Goal: Transaction & Acquisition: Purchase product/service

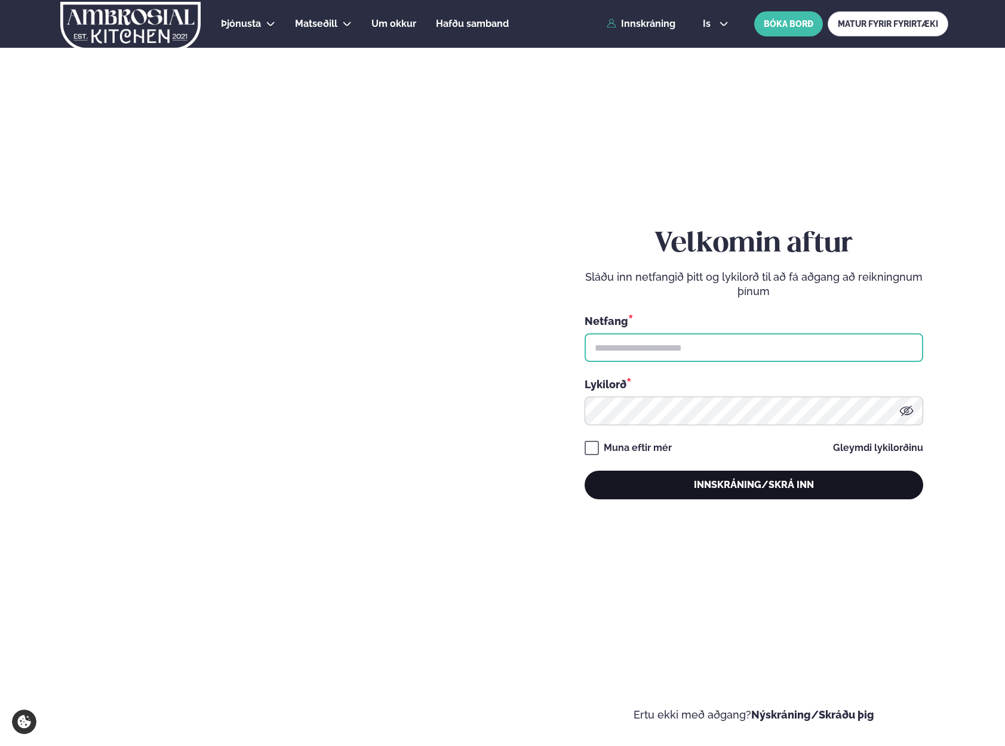
type input "**********"
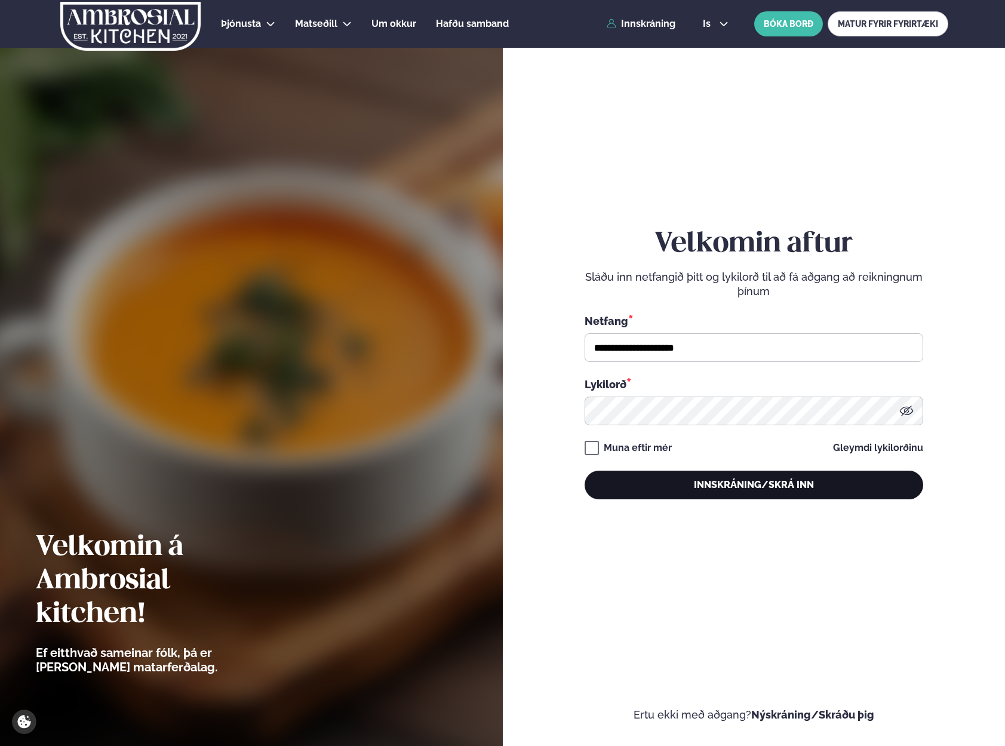
click at [792, 486] on button "Innskráning/Skrá inn" at bounding box center [754, 484] width 339 height 29
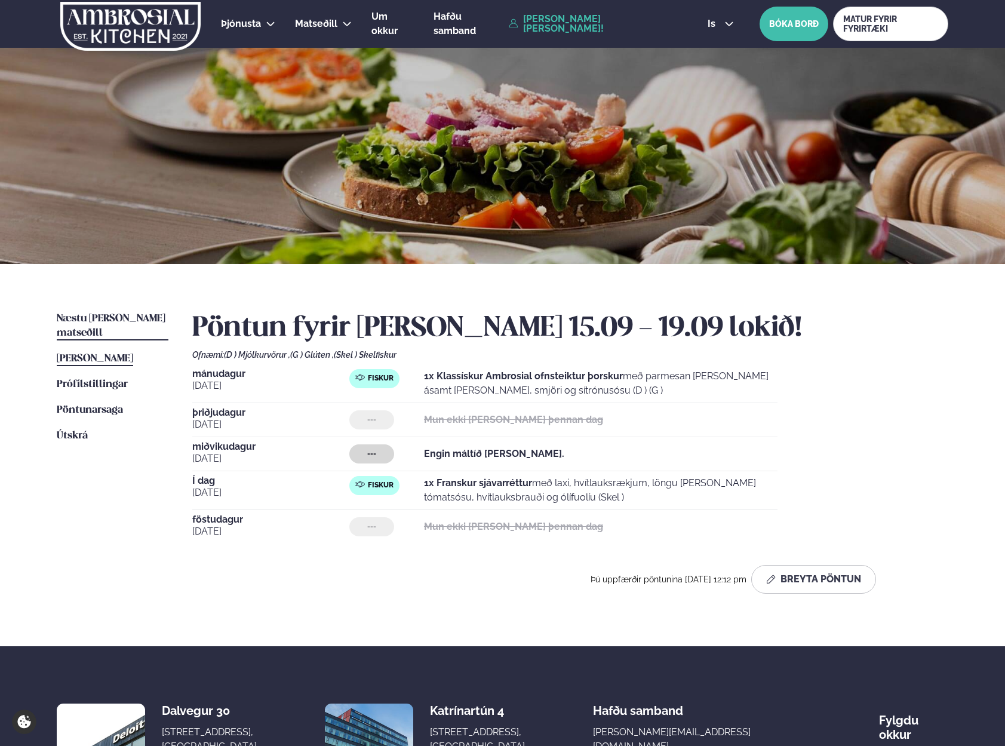
click at [131, 324] on link "Næstu [PERSON_NAME] matseðill Næsta vika" at bounding box center [113, 326] width 112 height 29
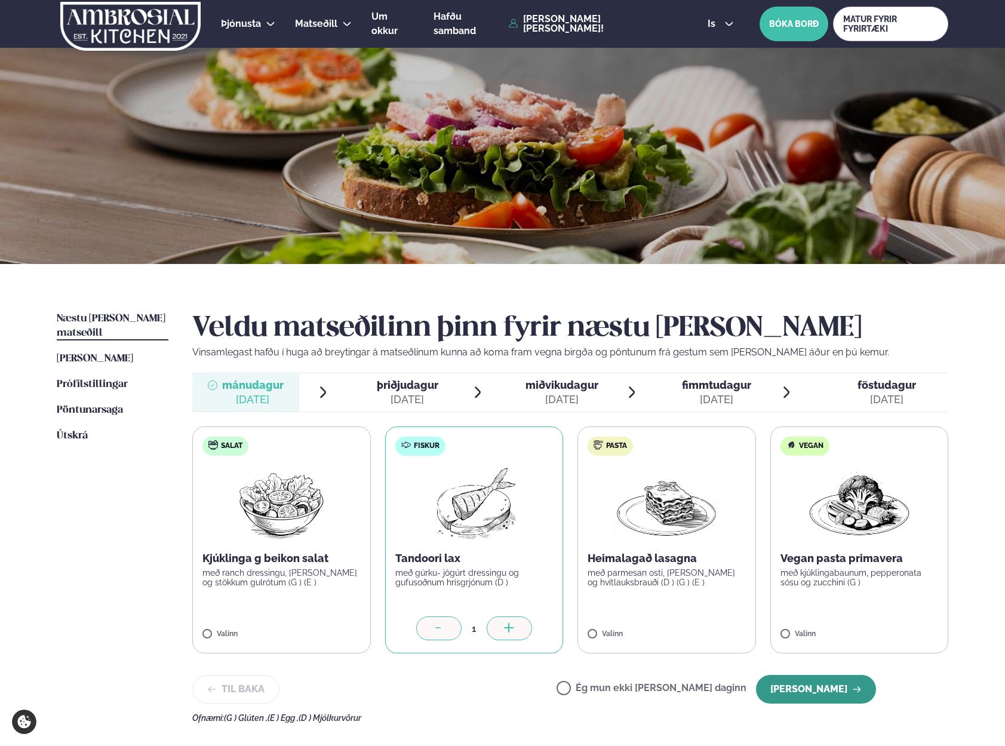
click at [827, 684] on button "[PERSON_NAME]" at bounding box center [816, 689] width 120 height 29
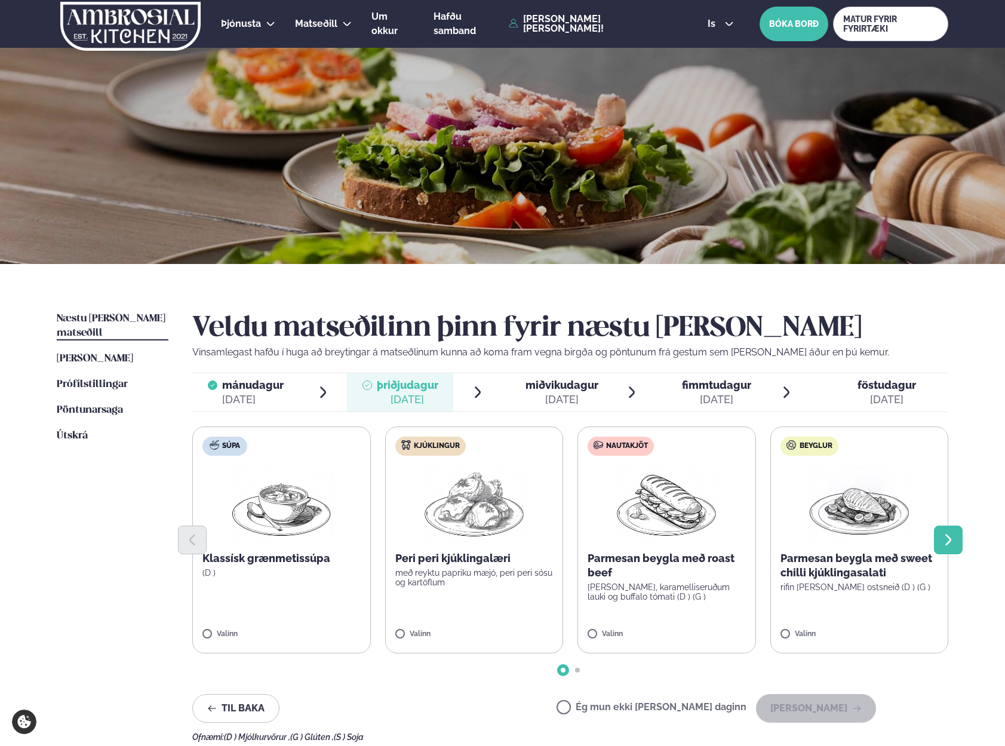
click at [954, 534] on icon "Next slide" at bounding box center [948, 540] width 14 height 14
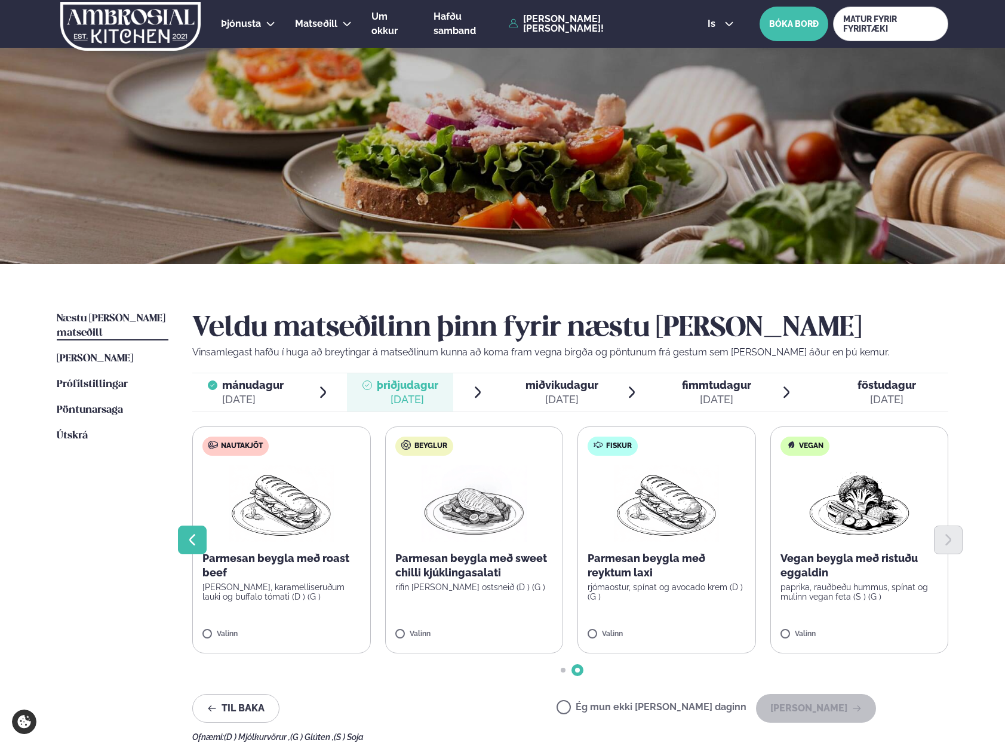
click at [187, 541] on icon "Previous slide" at bounding box center [192, 540] width 14 height 14
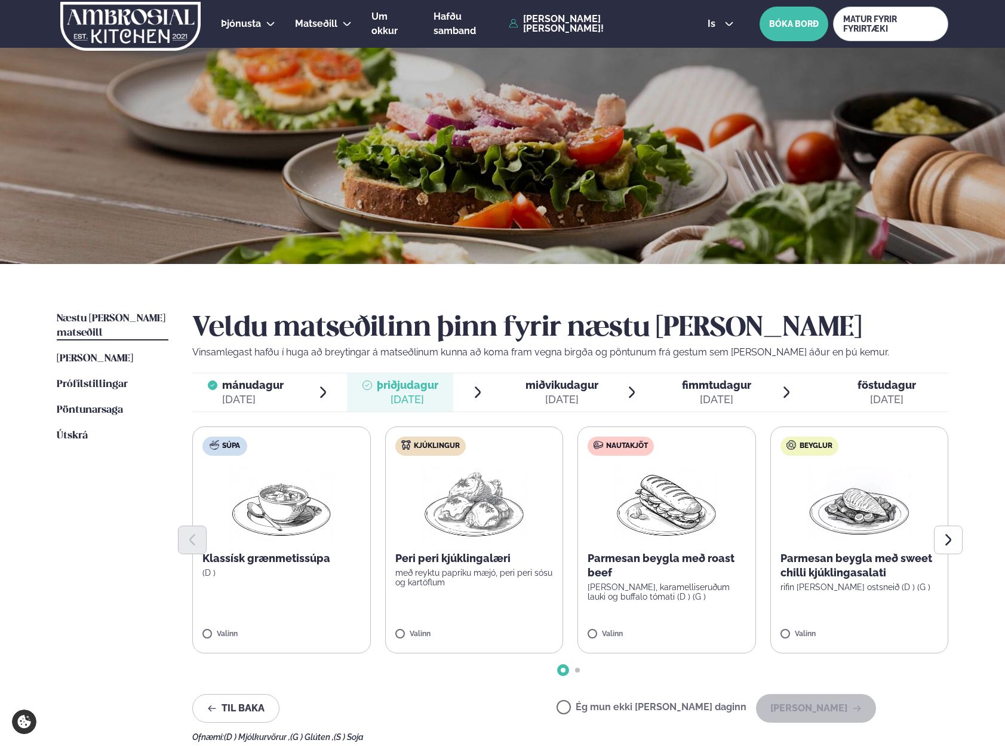
click at [567, 388] on span "miðvikudagur" at bounding box center [561, 385] width 73 height 13
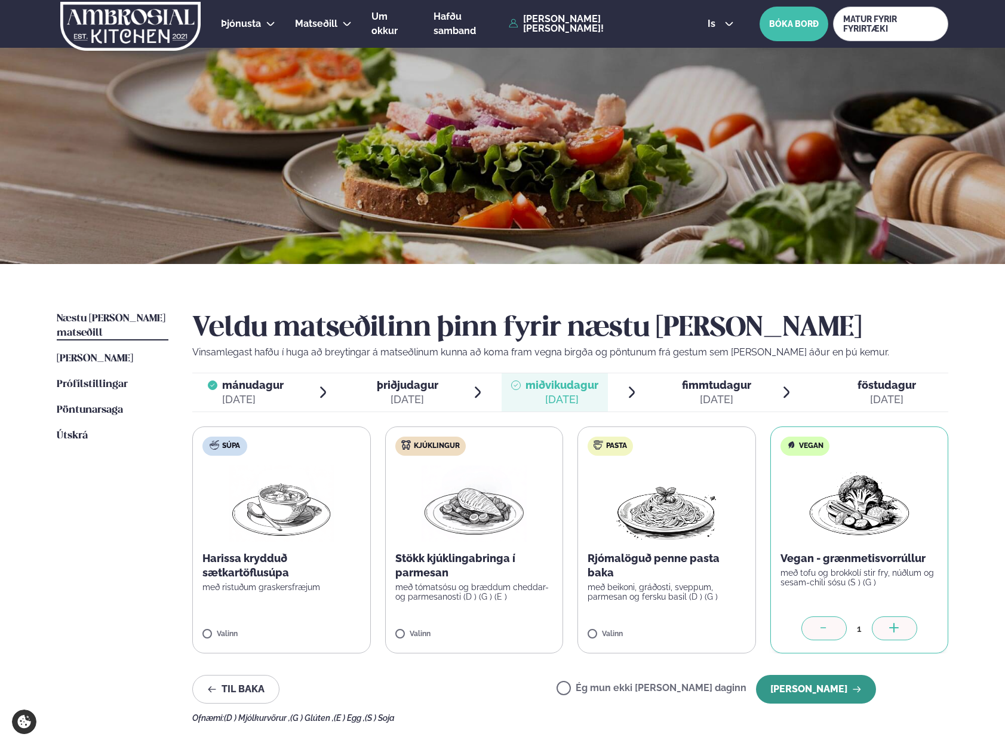
click at [817, 686] on button "[PERSON_NAME]" at bounding box center [816, 689] width 120 height 29
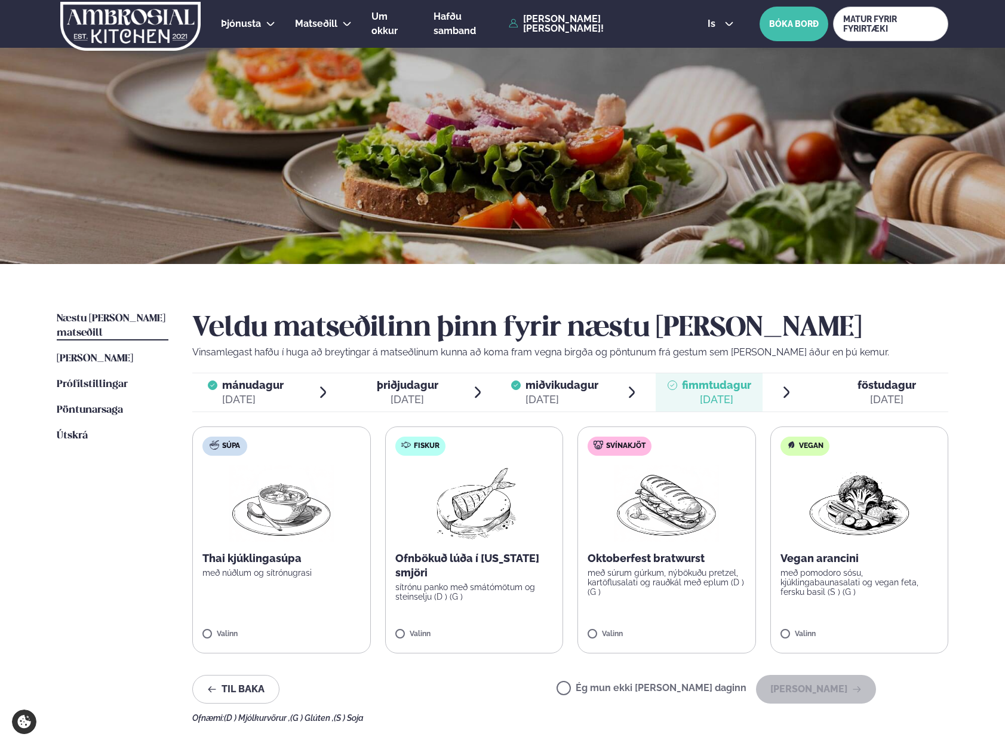
click at [830, 395] on span "föstudagur fös. [DATE]" at bounding box center [879, 392] width 138 height 38
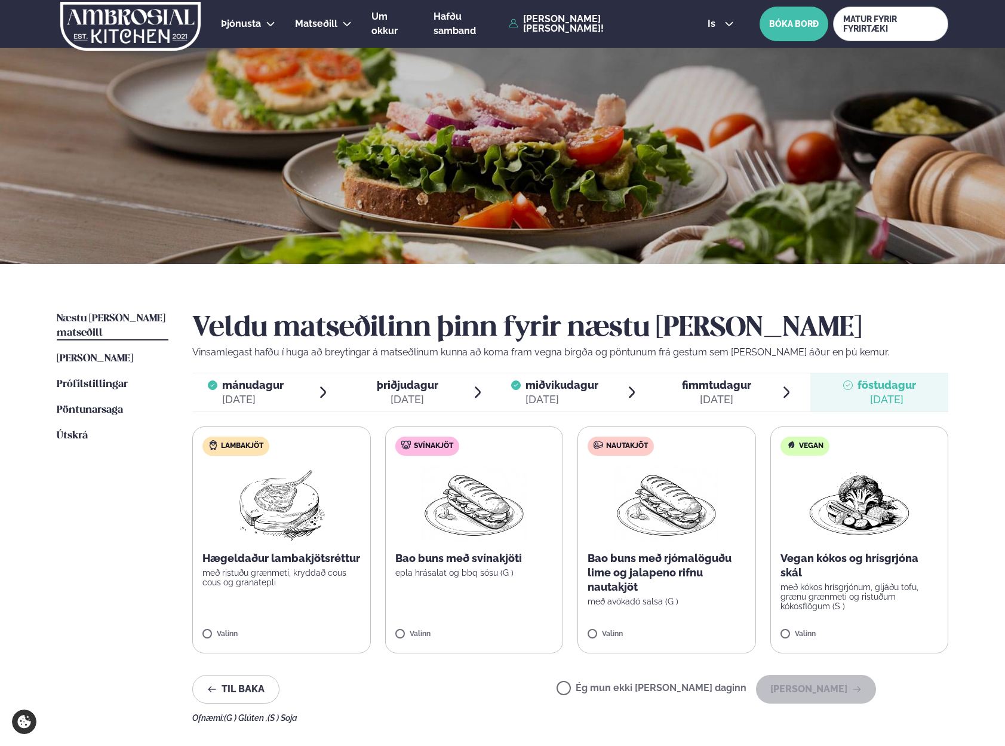
click at [710, 688] on label "Ég mun ekki [PERSON_NAME] daginn" at bounding box center [651, 689] width 190 height 13
click at [799, 697] on button "[PERSON_NAME]" at bounding box center [816, 693] width 120 height 29
